Goal: Information Seeking & Learning: Learn about a topic

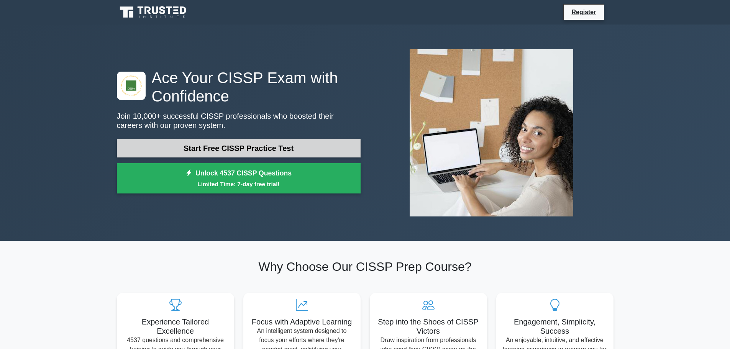
click at [266, 150] on link "Start Free CISSP Practice Test" at bounding box center [239, 148] width 244 height 18
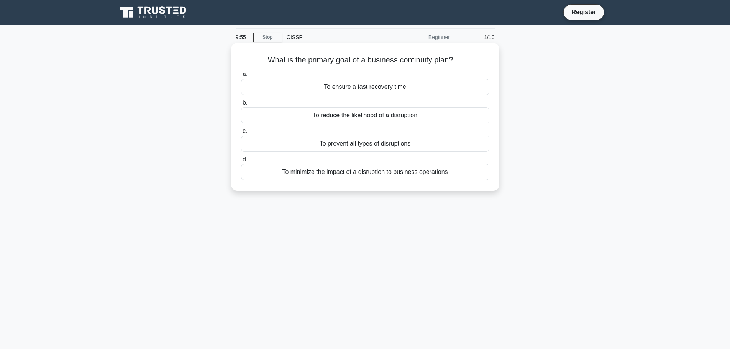
click at [347, 173] on div "To minimize the impact of a disruption to business operations" at bounding box center [365, 172] width 248 height 16
click at [241, 162] on input "d. To minimize the impact of a disruption to business operations" at bounding box center [241, 159] width 0 height 5
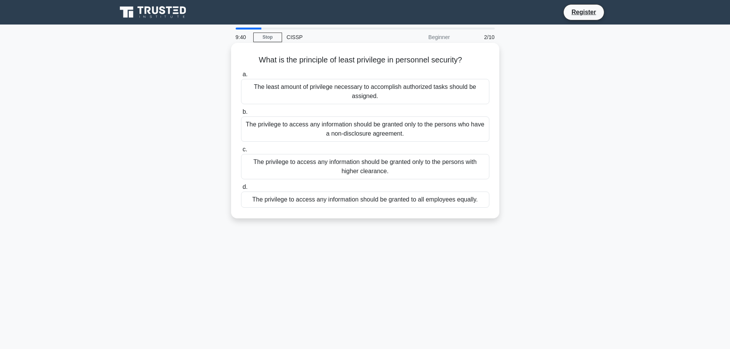
click at [355, 92] on div "The least amount of privilege necessary to accomplish authorized tasks should b…" at bounding box center [365, 91] width 248 height 25
click at [241, 77] on input "a. The least amount of privilege necessary to accomplish authorized tasks shoul…" at bounding box center [241, 74] width 0 height 5
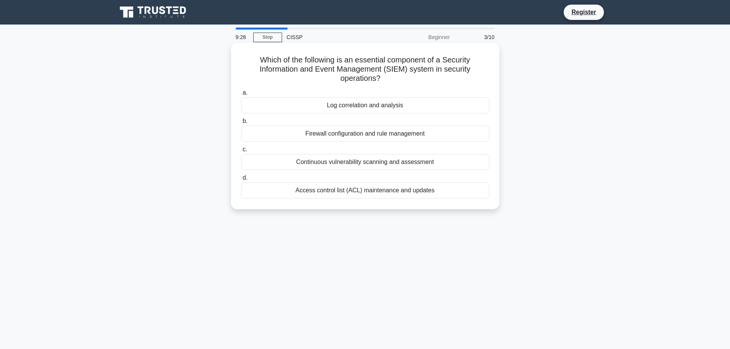
click at [400, 105] on div "Log correlation and analysis" at bounding box center [365, 105] width 248 height 16
click at [241, 95] on input "a. Log correlation and analysis" at bounding box center [241, 92] width 0 height 5
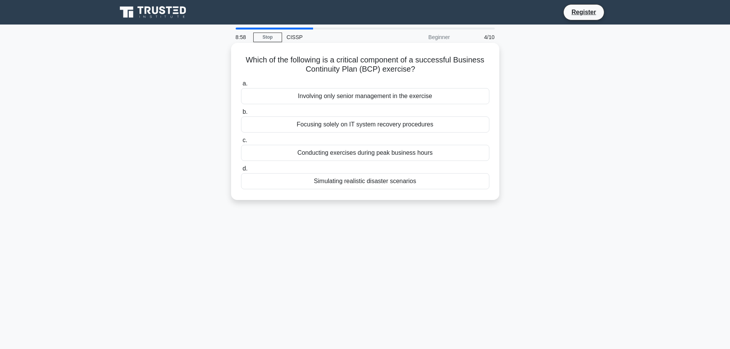
click at [385, 185] on div "Simulating realistic disaster scenarios" at bounding box center [365, 181] width 248 height 16
click at [241, 171] on input "d. Simulating realistic disaster scenarios" at bounding box center [241, 168] width 0 height 5
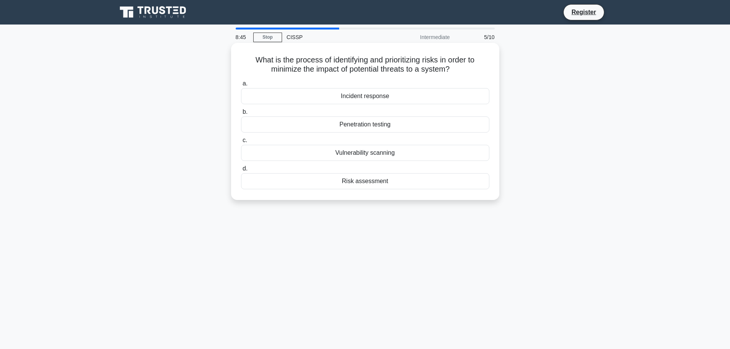
click at [378, 182] on div "Risk assessment" at bounding box center [365, 181] width 248 height 16
click at [241, 171] on input "d. Risk assessment" at bounding box center [241, 168] width 0 height 5
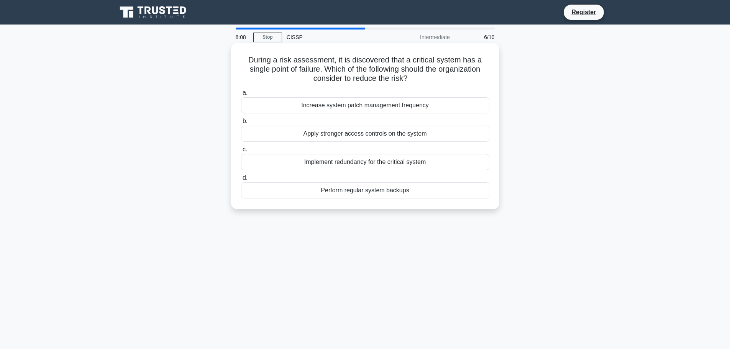
click at [344, 163] on div "Implement redundancy for the critical system" at bounding box center [365, 162] width 248 height 16
click at [241, 152] on input "c. Implement redundancy for the critical system" at bounding box center [241, 149] width 0 height 5
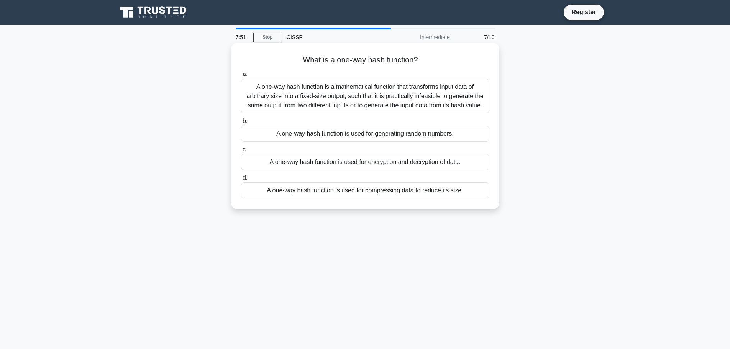
click at [378, 104] on div "A one-way hash function is a mathematical function that transforms input data o…" at bounding box center [365, 96] width 248 height 34
click at [241, 77] on input "a. A one-way hash function is a mathematical function that transforms input dat…" at bounding box center [241, 74] width 0 height 5
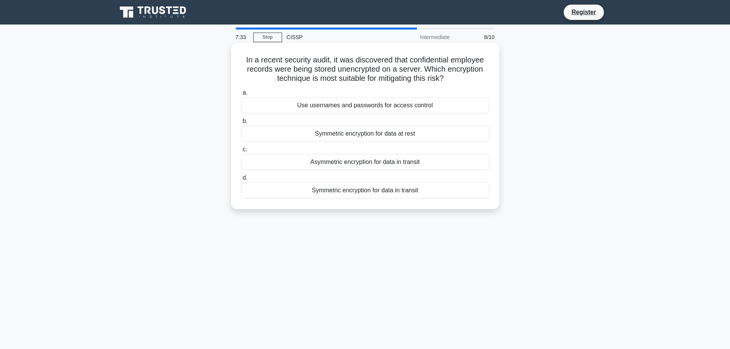
click at [367, 136] on div "Symmetric encryption for data at rest" at bounding box center [365, 134] width 248 height 16
click at [241, 124] on input "b. Symmetric encryption for data at rest" at bounding box center [241, 121] width 0 height 5
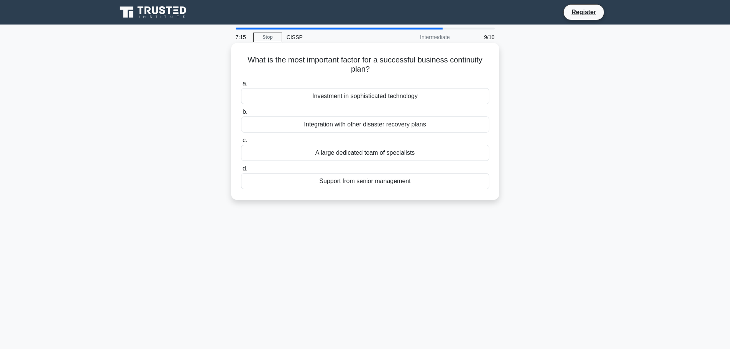
click at [397, 185] on div "Support from senior management" at bounding box center [365, 181] width 248 height 16
click at [241, 171] on input "d. Support from senior management" at bounding box center [241, 168] width 0 height 5
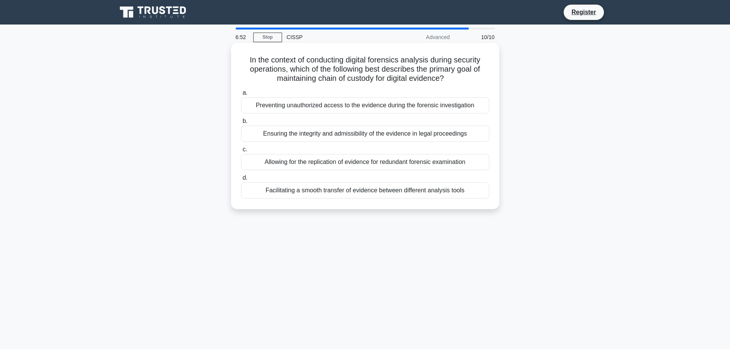
click at [282, 134] on div "Ensuring the integrity and admissibility of the evidence in legal proceedings" at bounding box center [365, 134] width 248 height 16
click at [241, 124] on input "b. Ensuring the integrity and admissibility of the evidence in legal proceedings" at bounding box center [241, 121] width 0 height 5
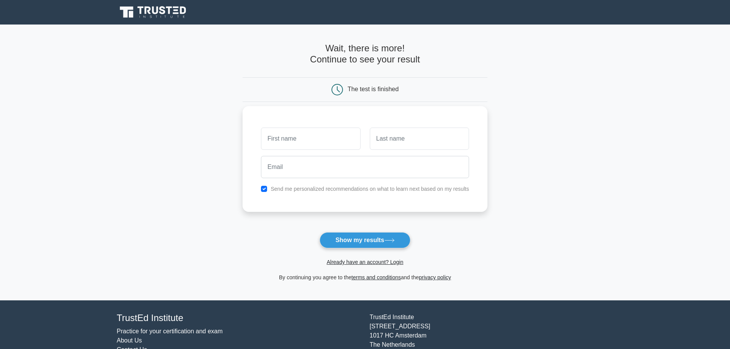
click at [316, 143] on input "text" at bounding box center [310, 139] width 99 height 22
type input "[PERSON_NAME]"
click at [389, 137] on input "text" at bounding box center [419, 139] width 99 height 22
type input "Kar"
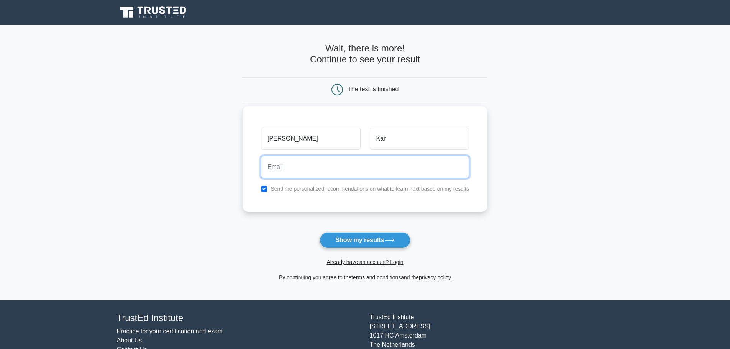
click at [348, 174] on input "email" at bounding box center [365, 167] width 208 height 22
type input "writeme01818341859@gmail.com"
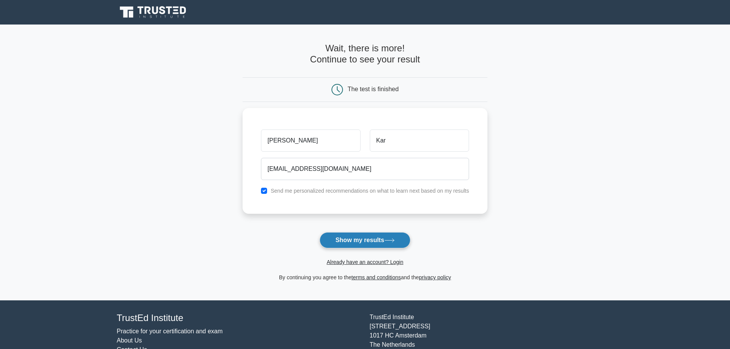
click at [381, 242] on button "Show my results" at bounding box center [365, 240] width 90 height 16
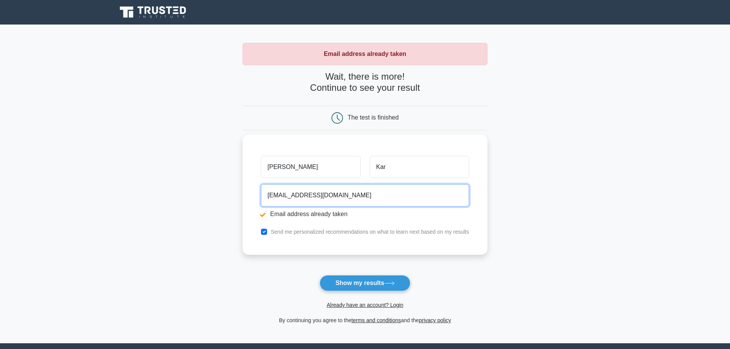
click at [369, 198] on input "[EMAIL_ADDRESS][DOMAIN_NAME]" at bounding box center [365, 195] width 208 height 22
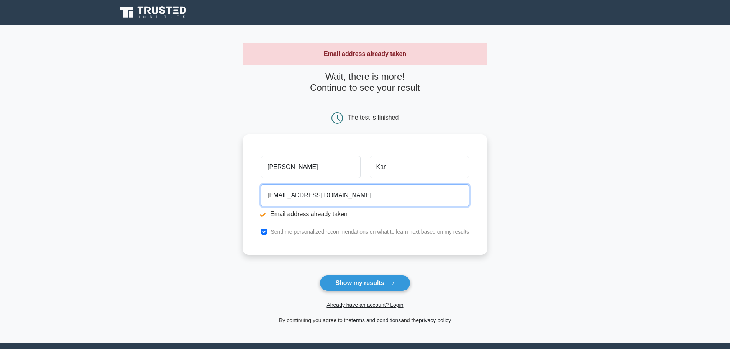
drag, startPoint x: 369, startPoint y: 198, endPoint x: 271, endPoint y: 202, distance: 98.6
click at [271, 202] on input "writeme01818341859@gmail.com" at bounding box center [365, 195] width 208 height 22
type input "[EMAIL_ADDRESS][DOMAIN_NAME]"
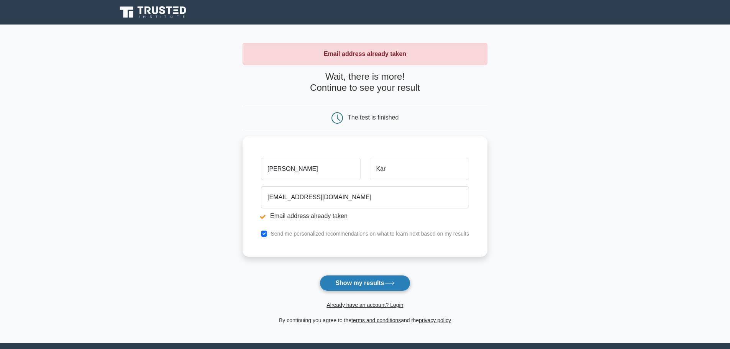
click at [366, 280] on button "Show my results" at bounding box center [365, 283] width 90 height 16
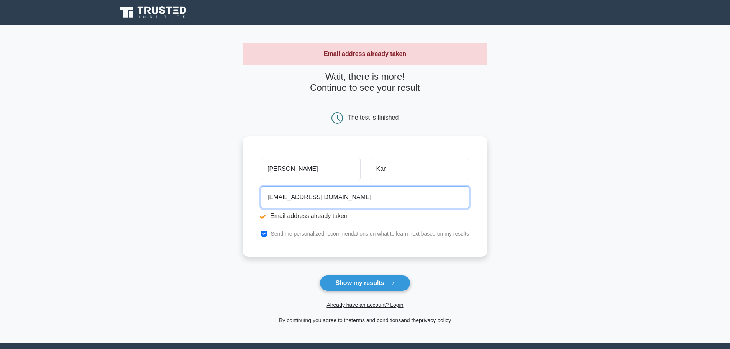
drag, startPoint x: 340, startPoint y: 193, endPoint x: 225, endPoint y: 198, distance: 114.3
click at [225, 198] on main "Email address already taken Wait, there is more! Continue to see your result Th…" at bounding box center [365, 184] width 730 height 319
type input "b"
type input "[EMAIL_ADDRESS][DOMAIN_NAME]"
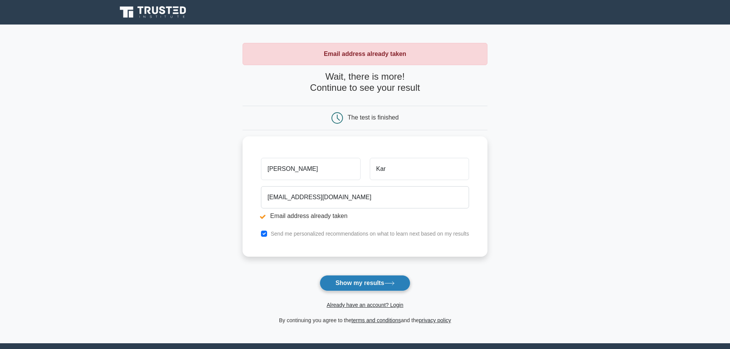
click at [372, 285] on button "Show my results" at bounding box center [365, 283] width 90 height 16
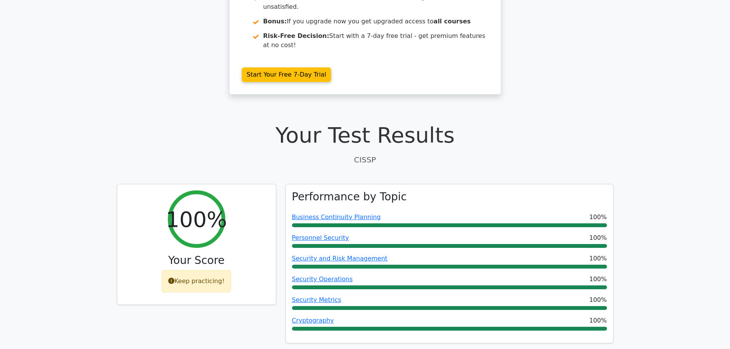
scroll to position [115, 0]
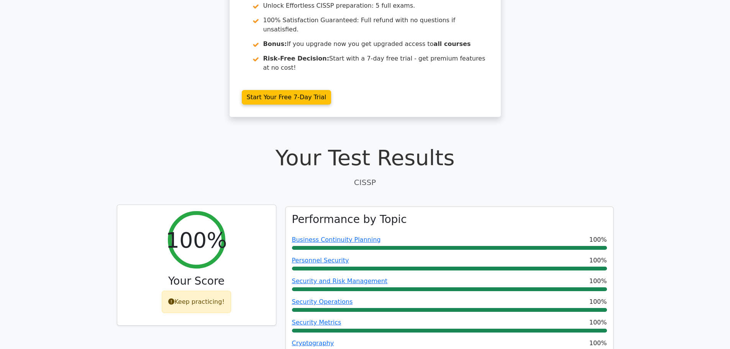
click at [174, 299] on icon at bounding box center [171, 302] width 6 height 6
